Goal: Transaction & Acquisition: Purchase product/service

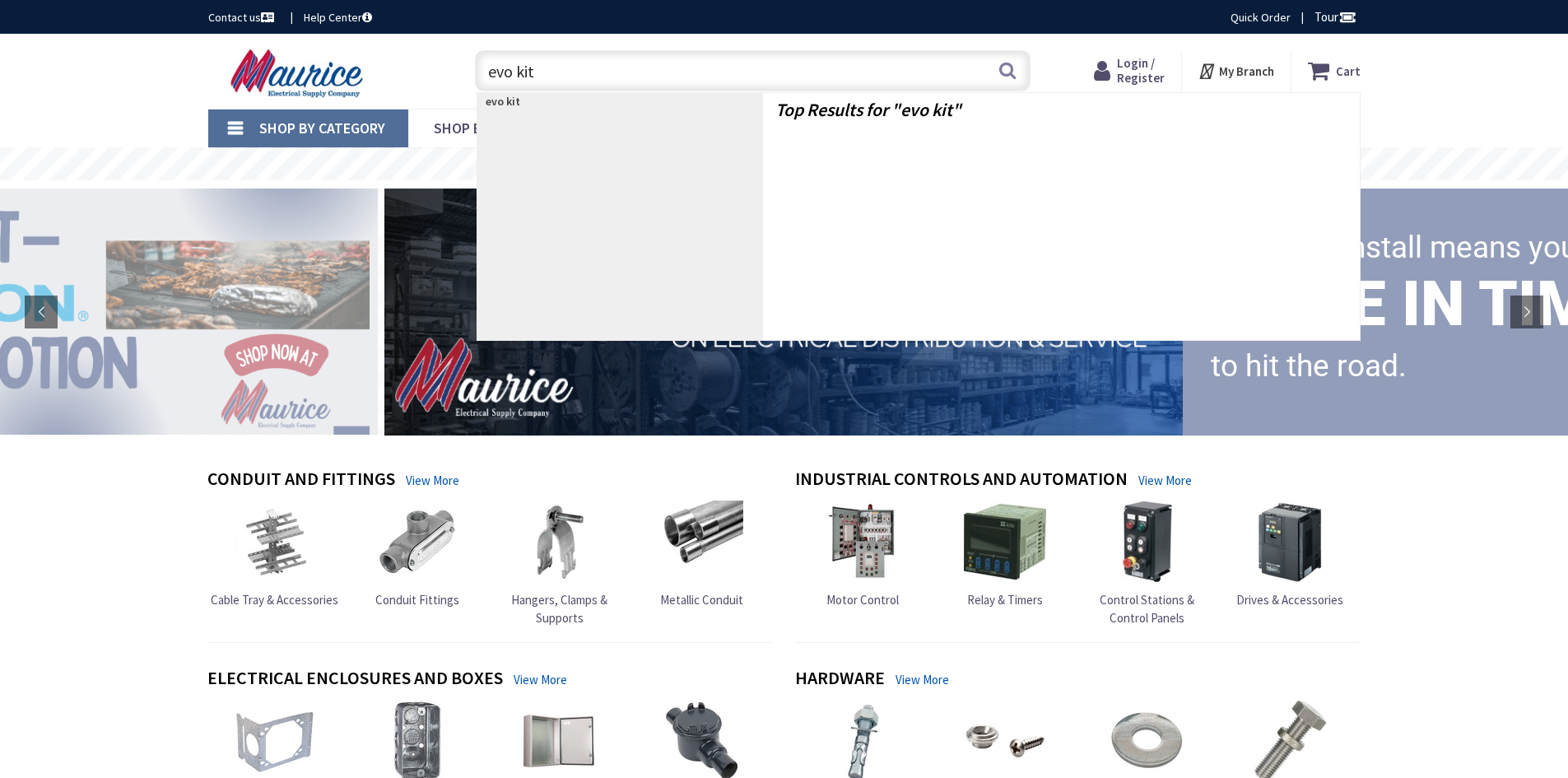
type input "evo kit"
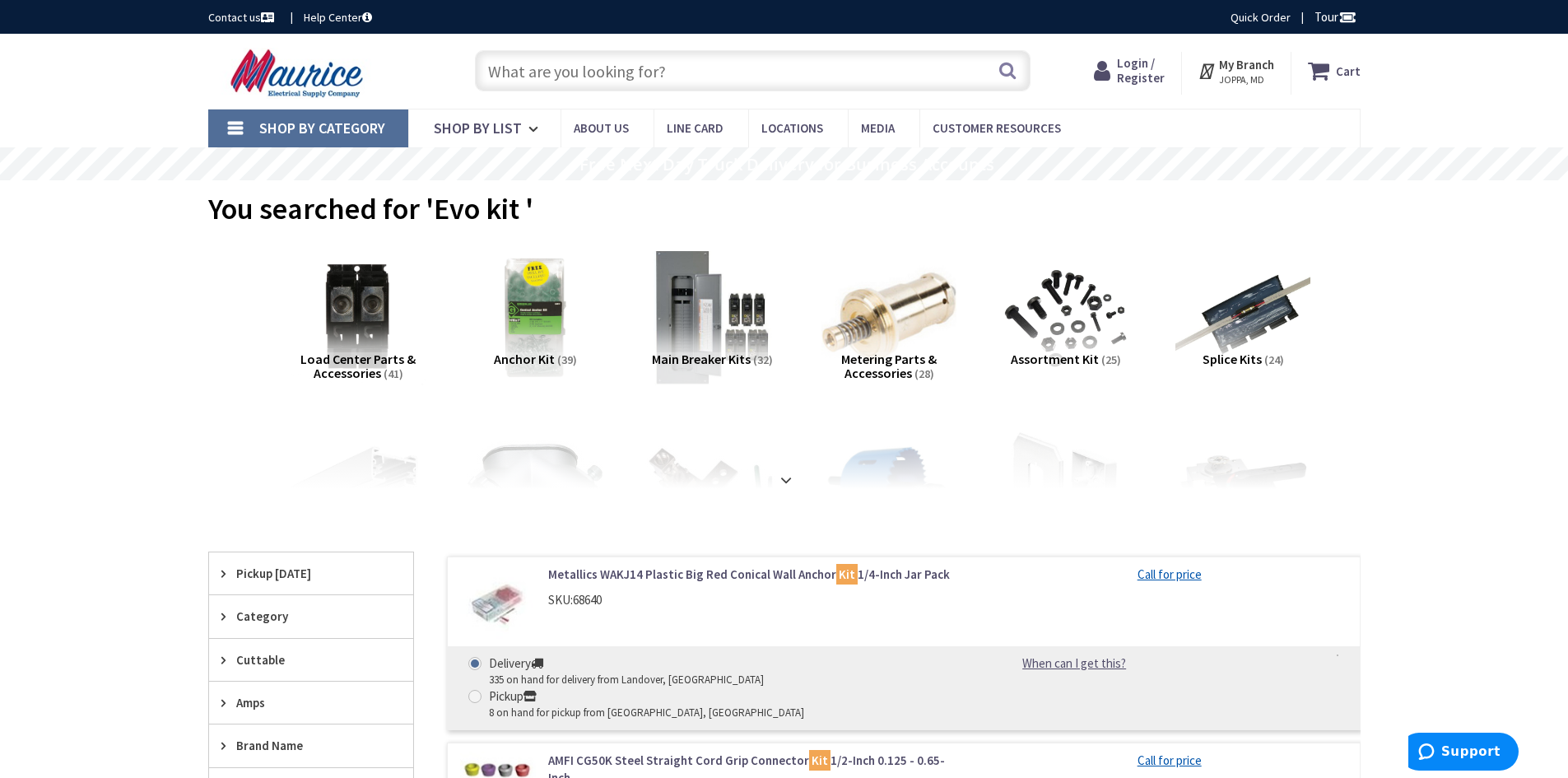
click at [679, 65] on input "text" at bounding box center [753, 71] width 556 height 41
paste input "evokit-click-2x4"
type input "evokit-click-2x4"
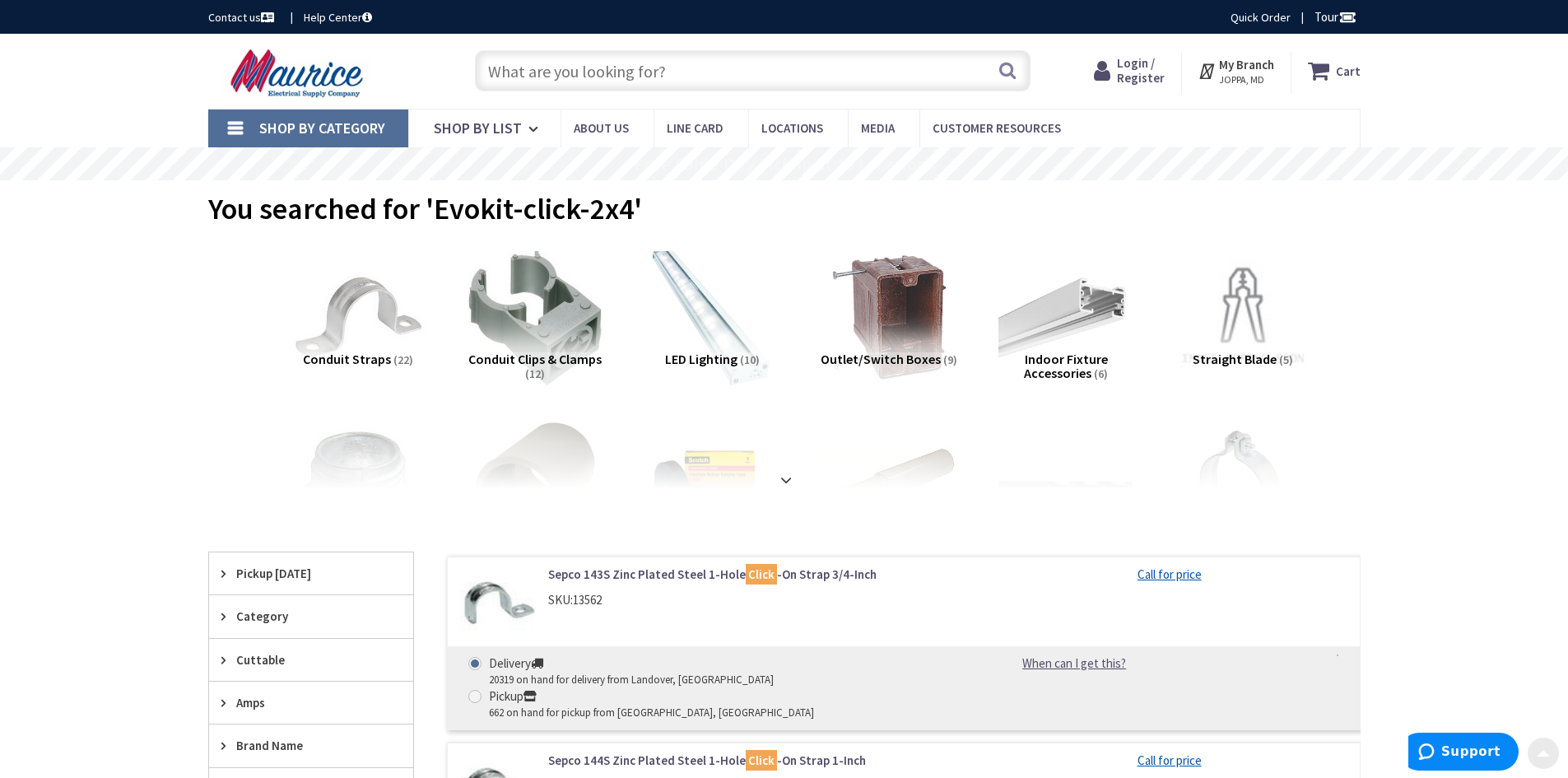
click at [729, 349] on img at bounding box center [712, 317] width 149 height 149
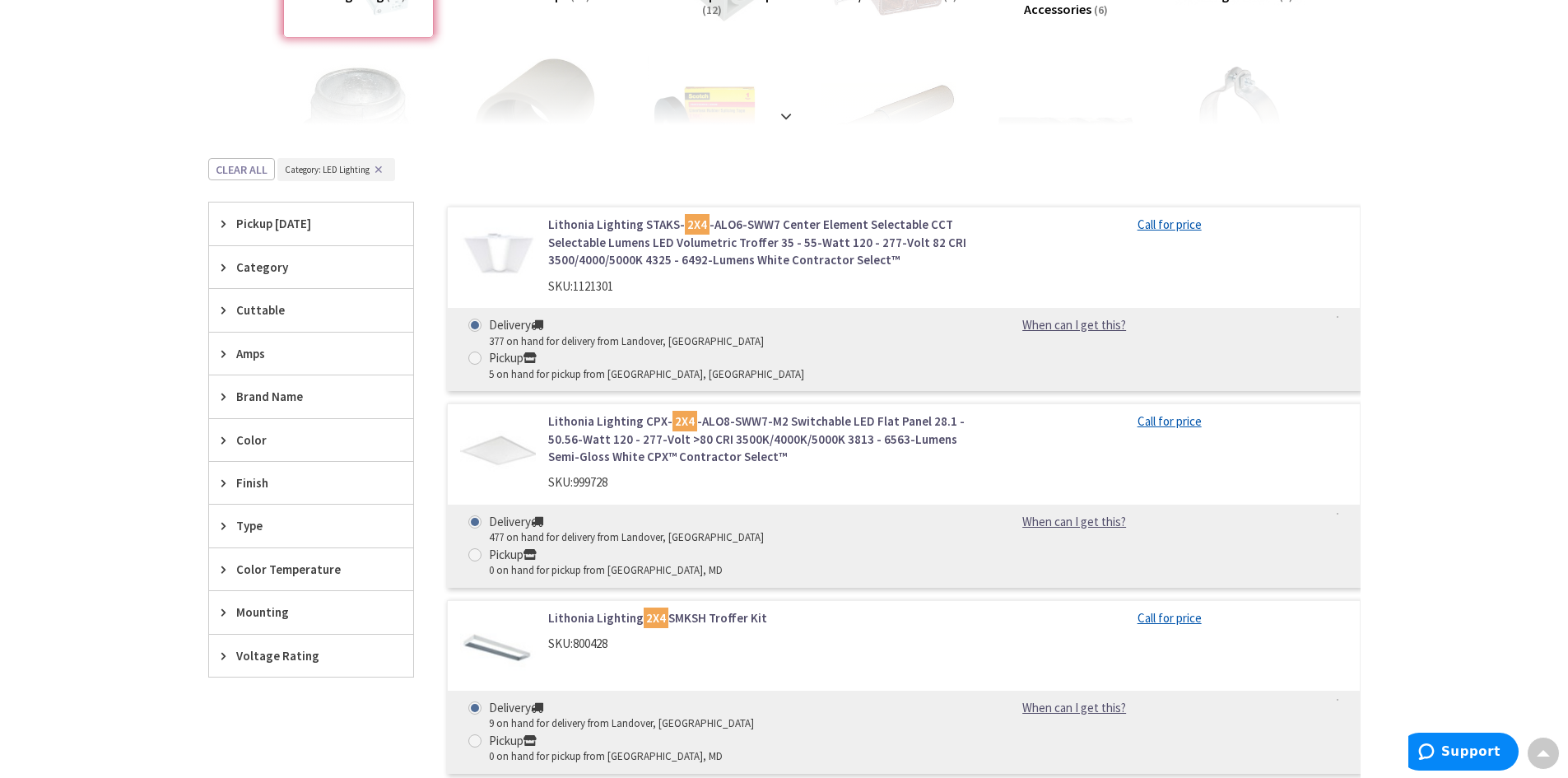
scroll to position [357, 0]
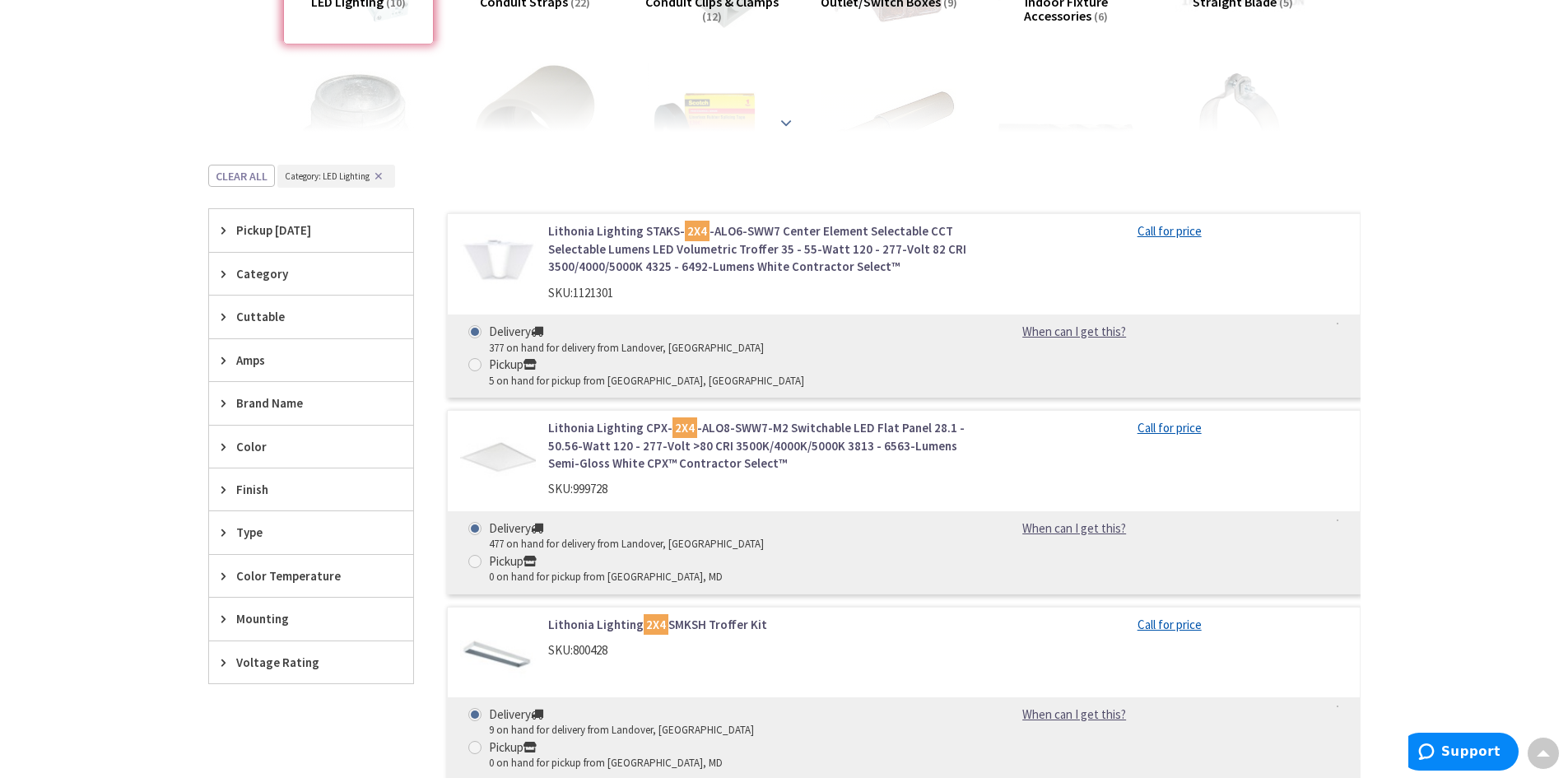
click at [803, 107] on div at bounding box center [784, 86] width 1070 height 91
click at [789, 120] on strong at bounding box center [786, 122] width 20 height 18
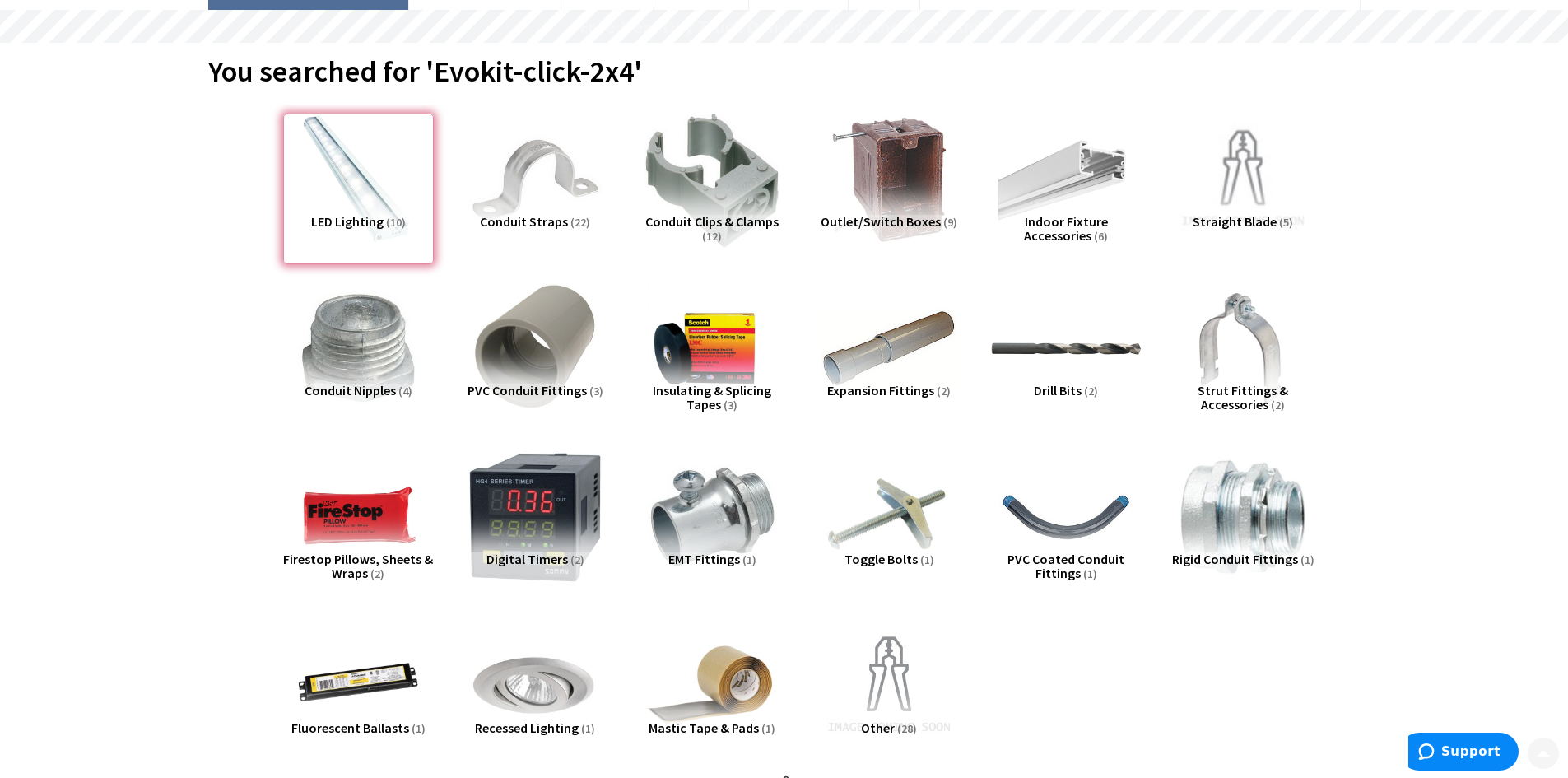
scroll to position [330, 0]
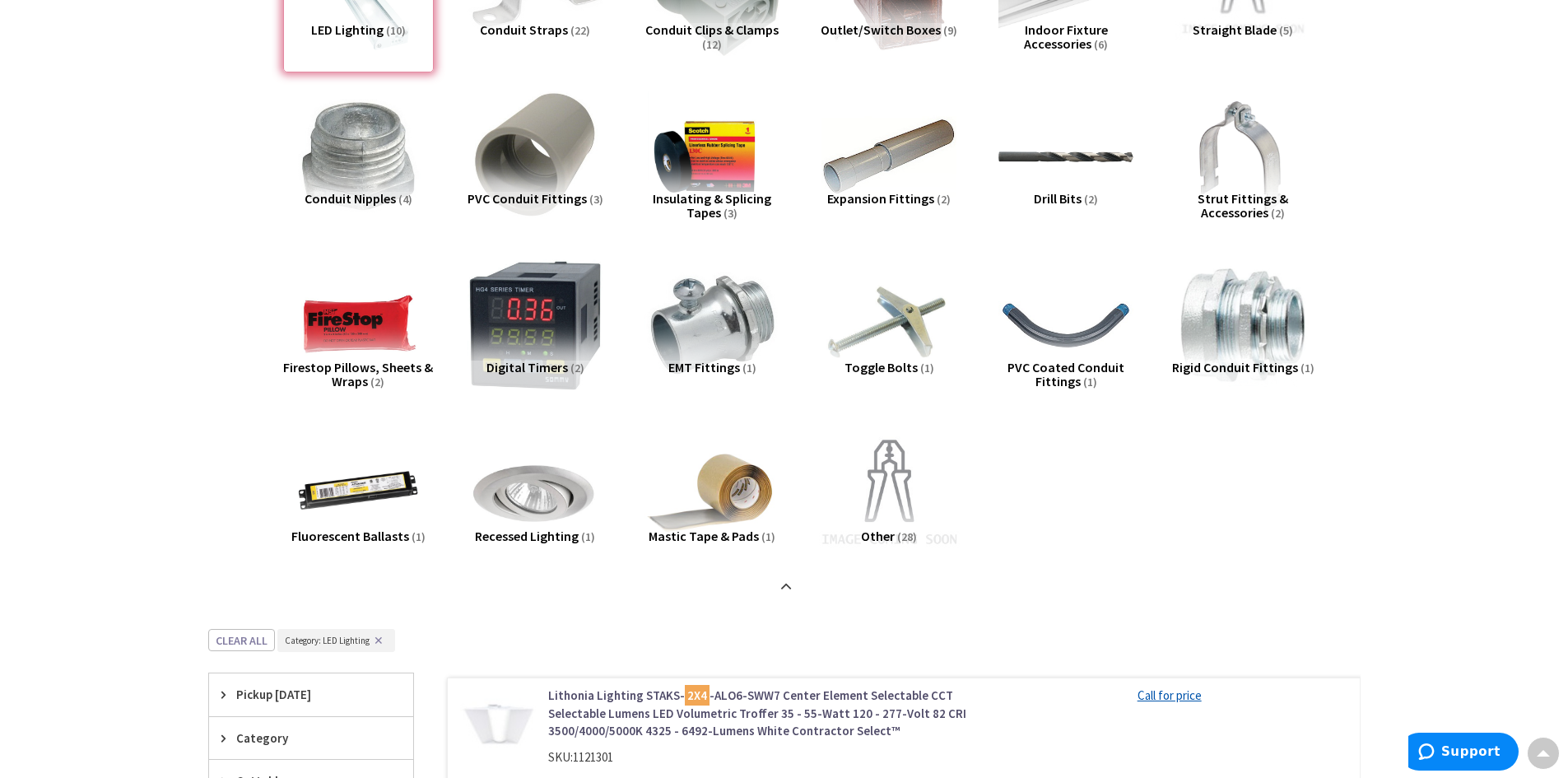
click at [908, 507] on img at bounding box center [889, 494] width 149 height 149
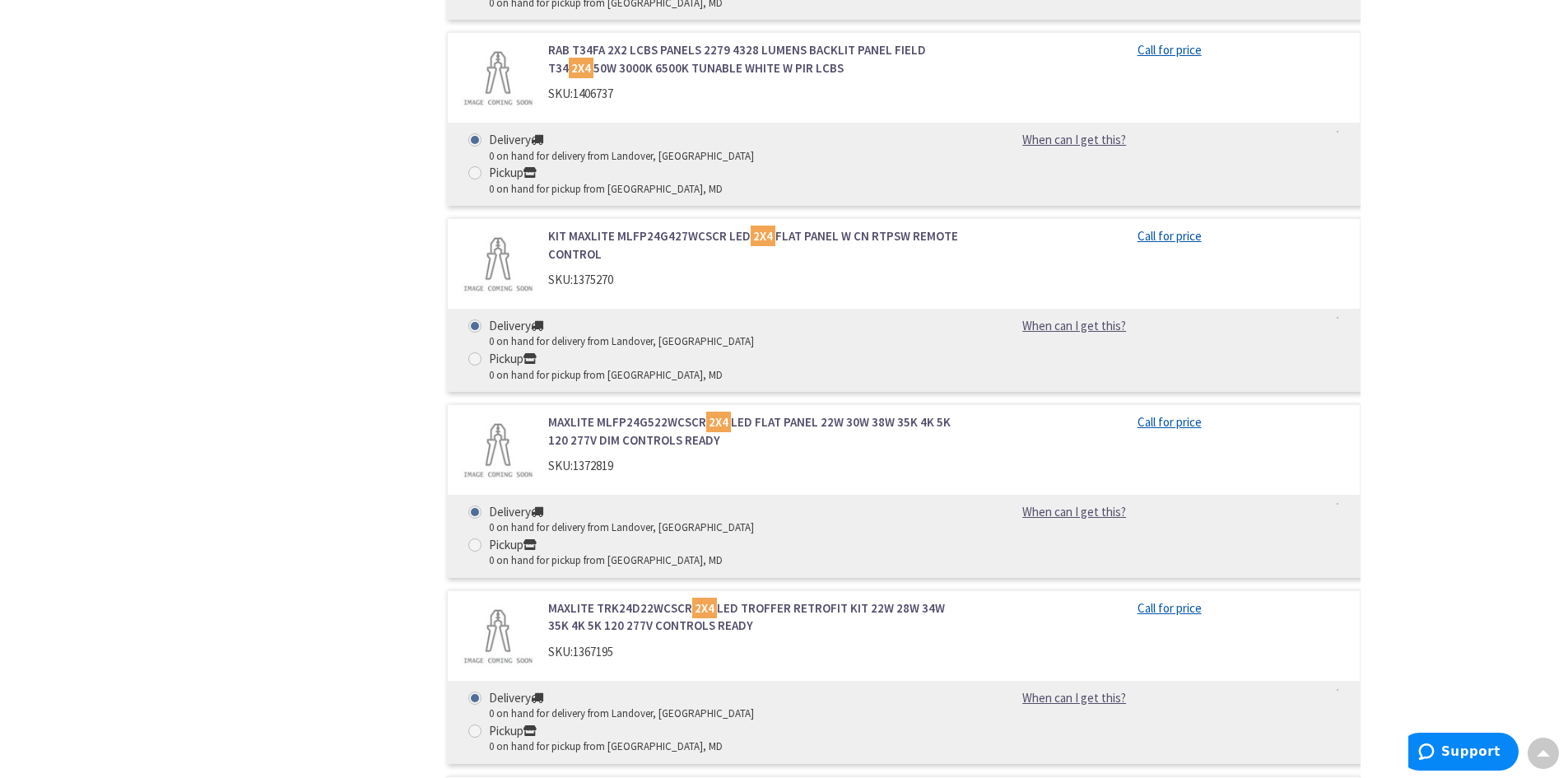
scroll to position [4335, 0]
